Goal: Navigation & Orientation: Find specific page/section

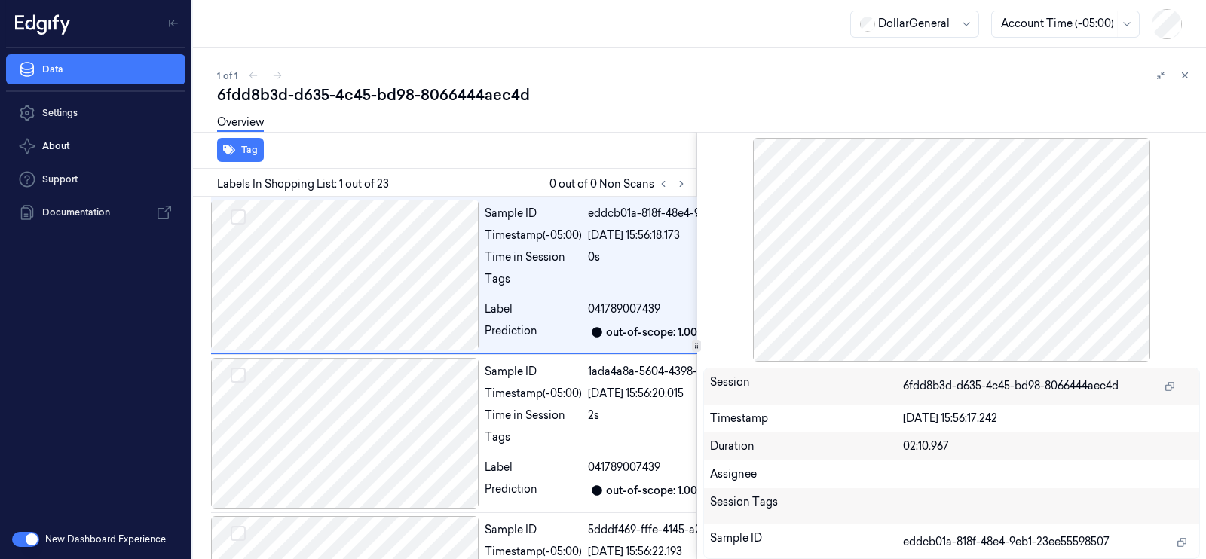
scroll to position [0, 23]
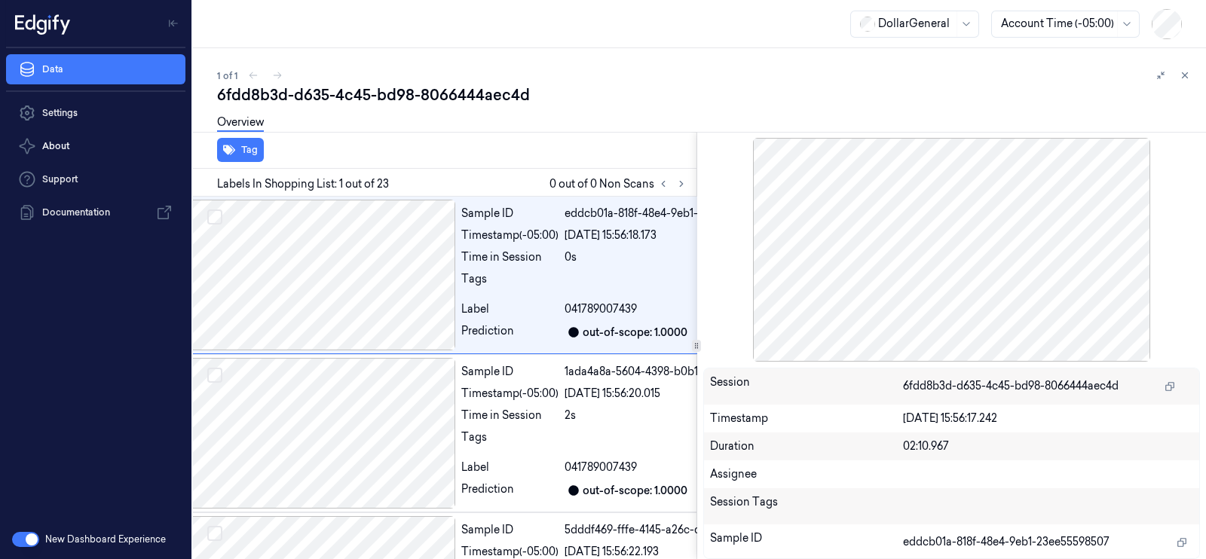
click at [954, 26] on div "DollarGeneral" at bounding box center [915, 24] width 129 height 27
click at [955, 26] on div "DollarGeneral" at bounding box center [915, 24] width 129 height 27
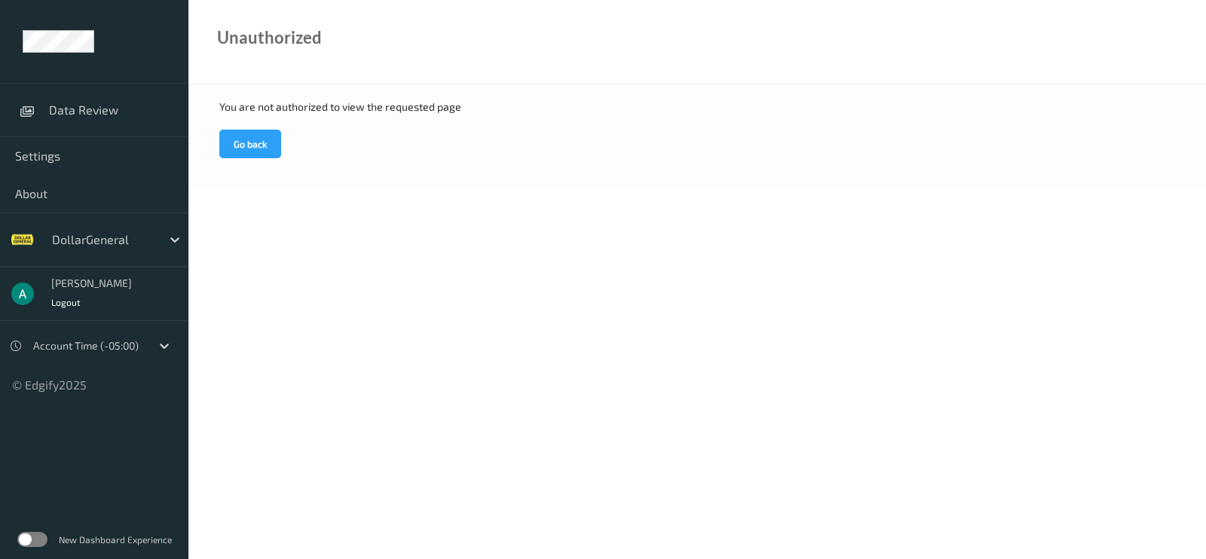
click at [122, 243] on div at bounding box center [103, 240] width 102 height 18
click at [130, 239] on div at bounding box center [103, 240] width 102 height 18
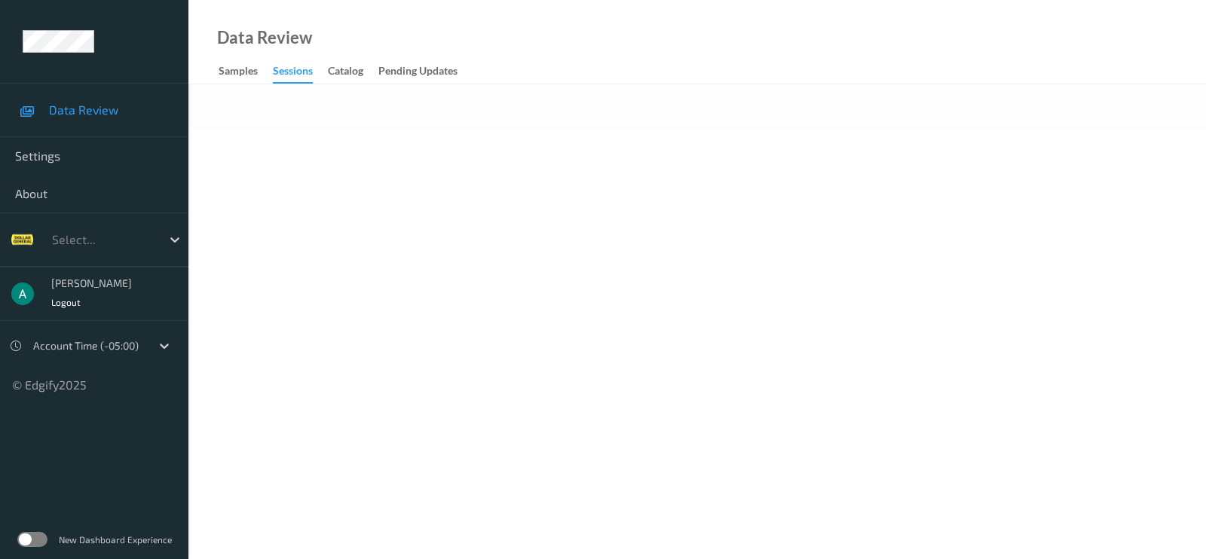
click at [158, 236] on div "Select..." at bounding box center [102, 240] width 117 height 24
click at [173, 243] on icon at bounding box center [174, 239] width 15 height 15
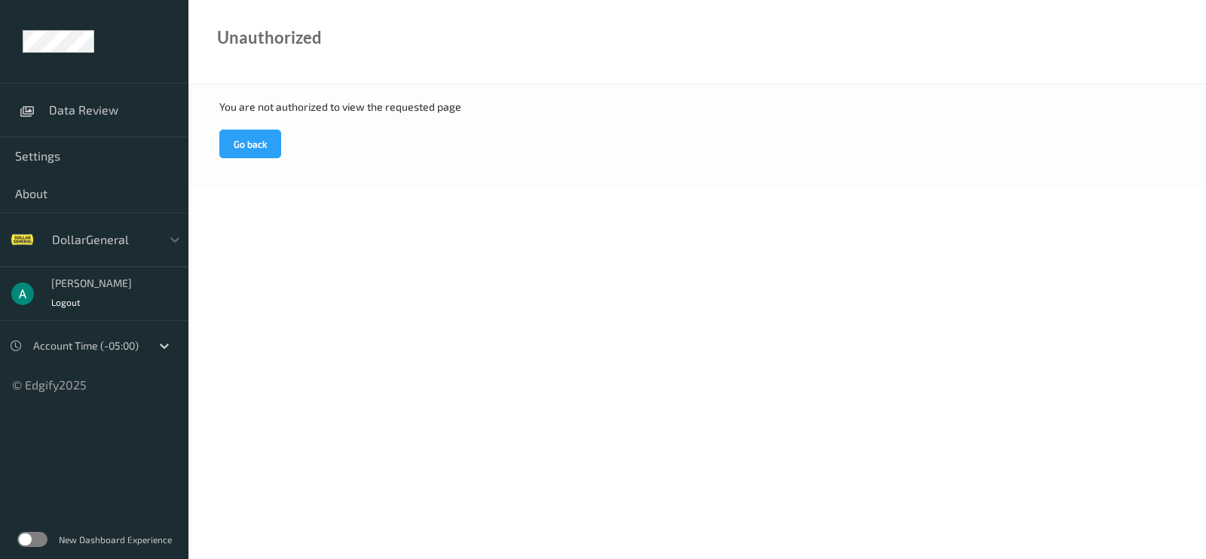
click at [159, 243] on div "DollarGeneral" at bounding box center [102, 240] width 117 height 24
click at [158, 240] on div "DollarGeneral" at bounding box center [102, 240] width 117 height 24
